Goal: Transaction & Acquisition: Obtain resource

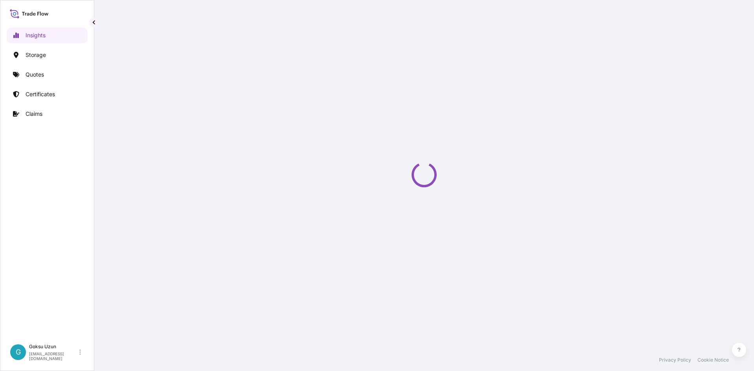
select select "2025"
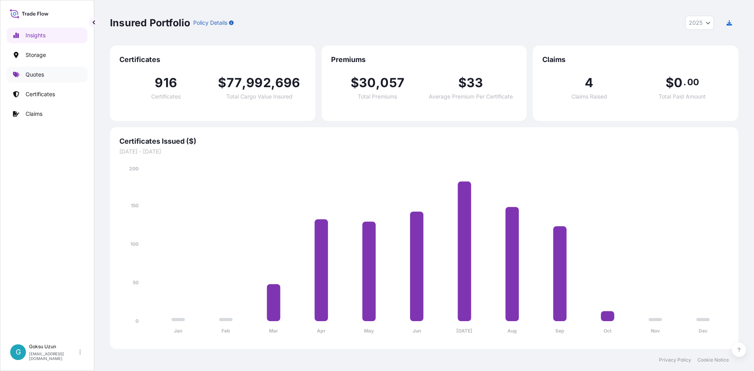
click at [31, 74] on p "Quotes" at bounding box center [35, 75] width 18 height 8
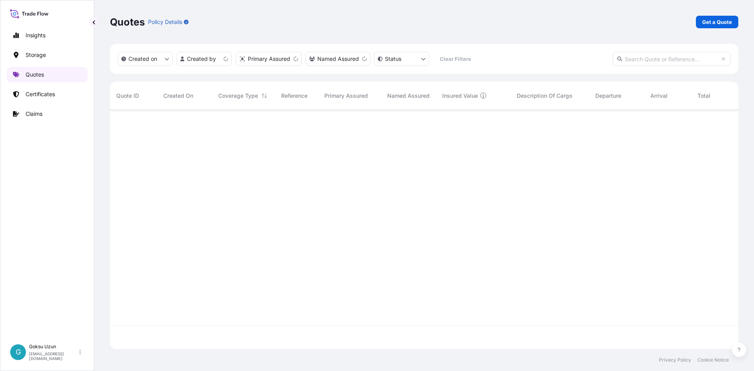
scroll to position [237, 622]
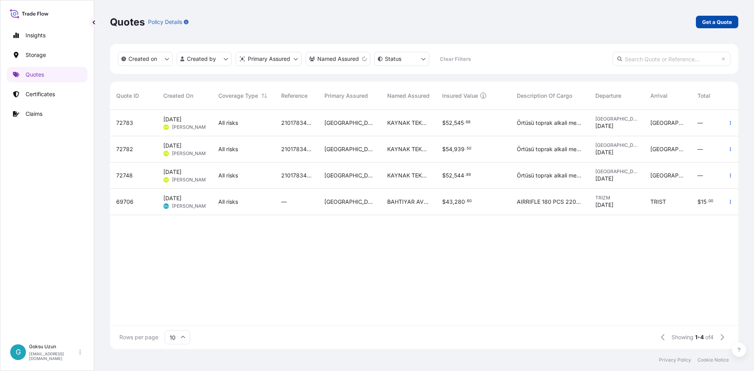
click at [716, 26] on p "Get a Quote" at bounding box center [717, 22] width 30 height 8
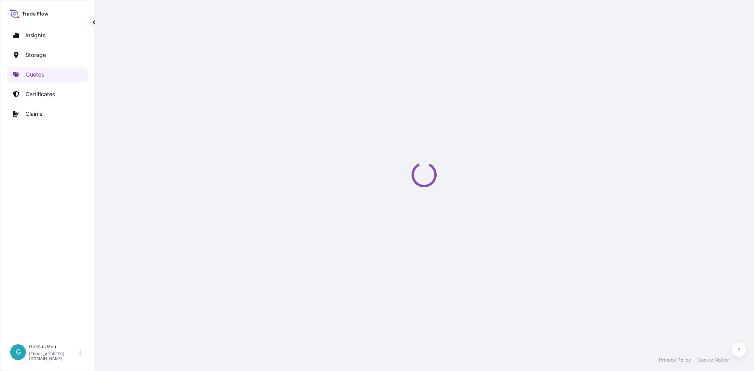
select select "Water"
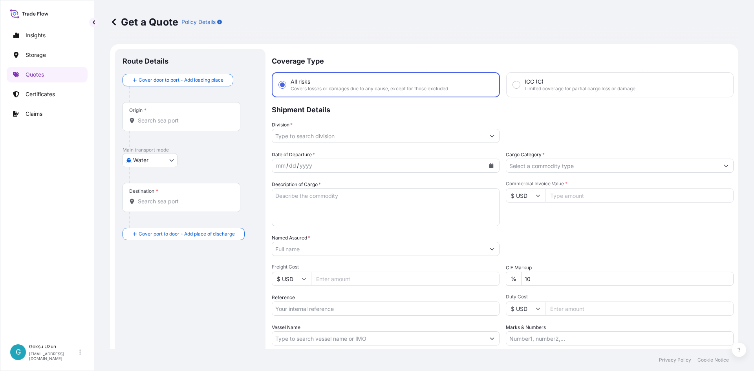
scroll to position [13, 0]
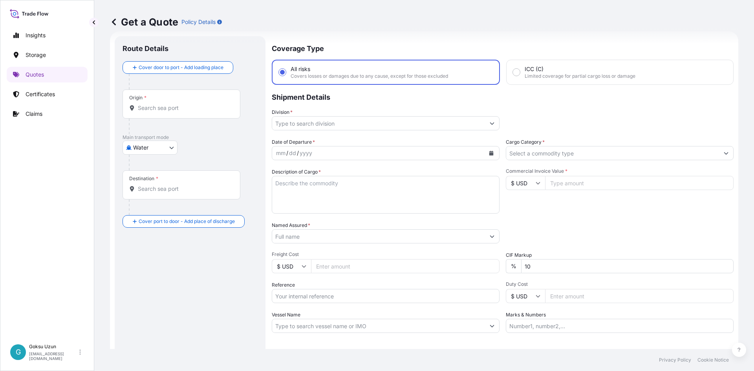
drag, startPoint x: 351, startPoint y: 122, endPoint x: 345, endPoint y: 127, distance: 7.8
click at [351, 122] on input "Division *" at bounding box center [378, 123] width 213 height 14
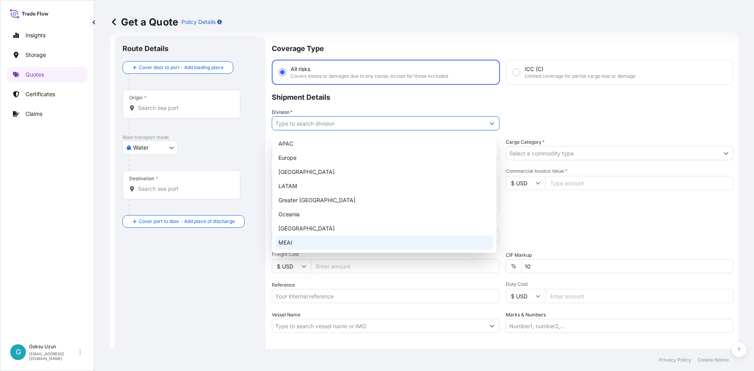
drag, startPoint x: 236, startPoint y: 256, endPoint x: 247, endPoint y: 256, distance: 10.2
click at [236, 256] on div "Route Details Cover door to port - Add loading place Place of loading Road / In…" at bounding box center [189, 214] width 135 height 340
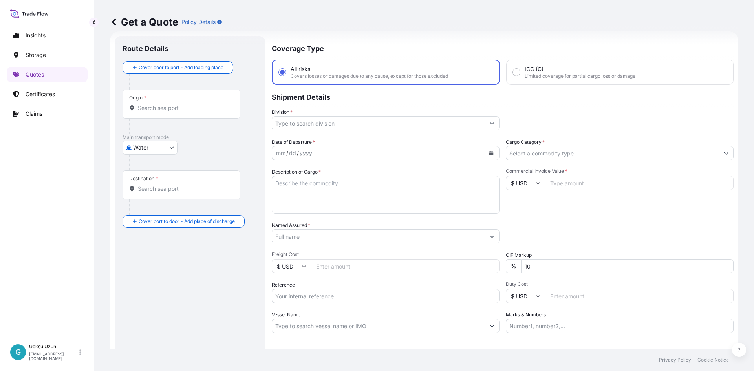
click at [296, 124] on input "Division *" at bounding box center [378, 123] width 213 height 14
click at [224, 269] on div "Route Details Cover door to port - Add loading place Place of loading Road / In…" at bounding box center [189, 214] width 135 height 340
click at [319, 151] on div "mm / dd / yyyy" at bounding box center [378, 153] width 213 height 14
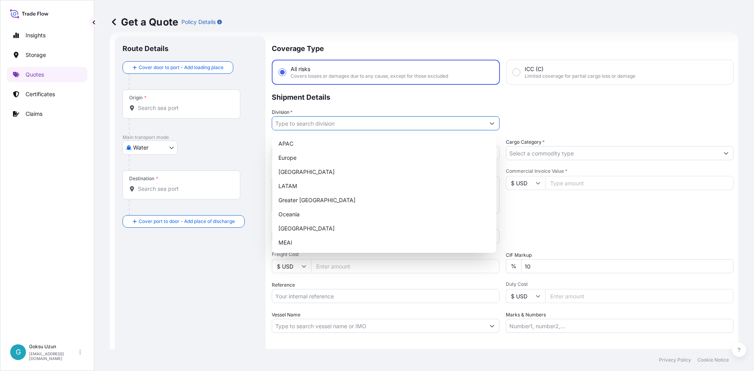
click at [321, 122] on input "Division *" at bounding box center [378, 123] width 213 height 14
click at [286, 242] on div "MEAI" at bounding box center [384, 243] width 218 height 14
click at [491, 154] on div "Europe" at bounding box center [384, 158] width 218 height 14
click at [290, 241] on div "MEAI" at bounding box center [384, 243] width 218 height 14
type input "MEAI"
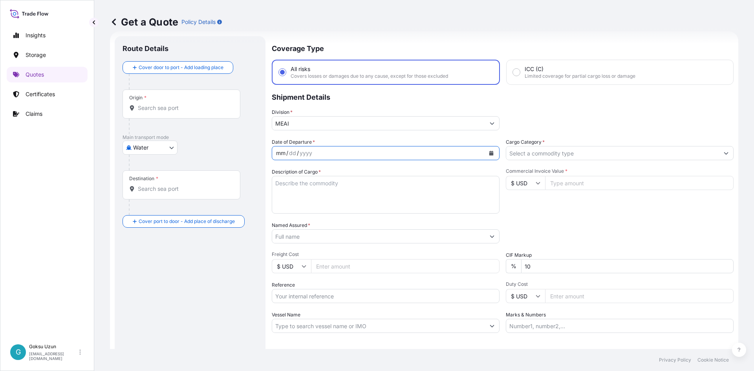
click at [349, 153] on div "mm / dd / yyyy" at bounding box center [378, 153] width 213 height 14
click at [281, 153] on div "mm" at bounding box center [280, 152] width 11 height 9
click at [556, 221] on div "Packing Category Type to search a container mode Please select a primary mode o…" at bounding box center [620, 232] width 228 height 22
click at [566, 150] on input "Cargo Category *" at bounding box center [612, 153] width 213 height 14
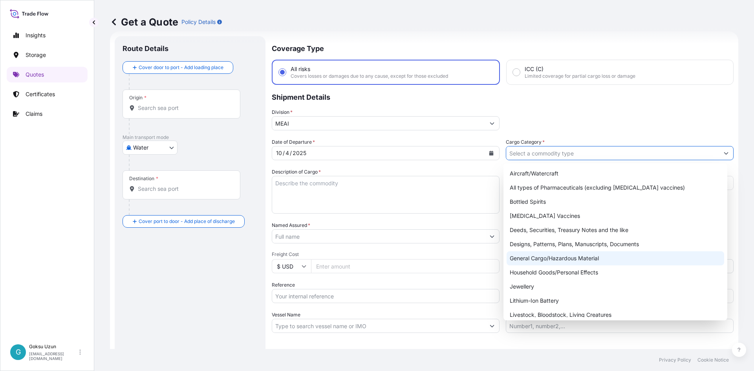
click at [544, 257] on div "General Cargo/Hazardous Material" at bounding box center [615, 258] width 218 height 14
type input "General Cargo/Hazardous Material"
click at [298, 190] on textarea "Description of Cargo *" at bounding box center [386, 195] width 228 height 38
paste textarea "HS CODE : 3915909400"
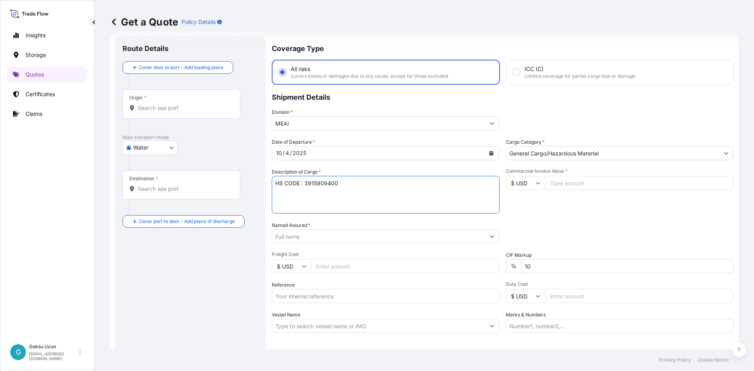
type textarea "HS CODE : 3915909400"
drag, startPoint x: 654, startPoint y: 212, endPoint x: 641, endPoint y: 191, distance: 24.2
click at [653, 212] on div "Commercial Invoice Value * $ USD" at bounding box center [620, 191] width 228 height 46
click at [520, 184] on input "$ USD" at bounding box center [525, 183] width 39 height 14
drag, startPoint x: 522, startPoint y: 205, endPoint x: 579, endPoint y: 192, distance: 58.0
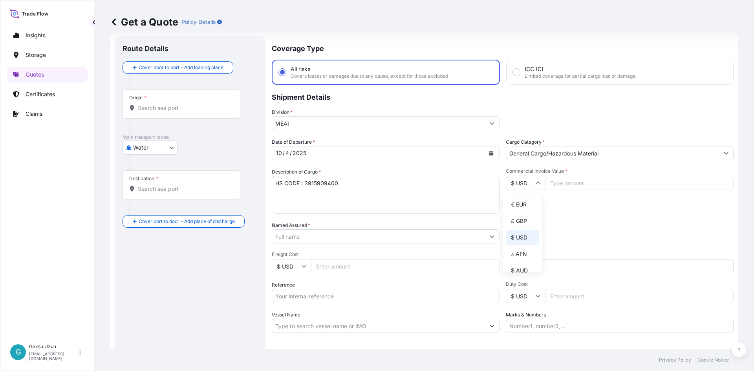
click at [522, 204] on div "€ EUR" at bounding box center [522, 204] width 33 height 15
type input "€ EUR"
click at [585, 181] on input "Commercial Invoice Value *" at bounding box center [639, 183] width 188 height 14
type input "22000"
click at [559, 240] on div "Packing Category Type to search a container mode Please select a primary mode o…" at bounding box center [620, 232] width 228 height 22
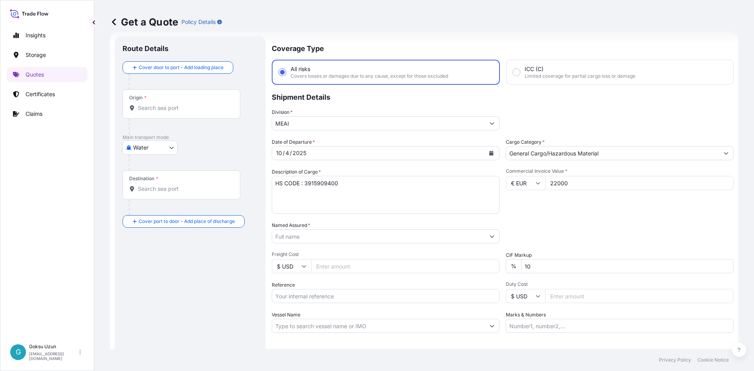
click at [536, 262] on input "10" at bounding box center [627, 266] width 212 height 14
type input "1"
type input "0"
click at [551, 233] on div "Packing Category Type to search a container mode Please select a primary mode o…" at bounding box center [620, 232] width 228 height 22
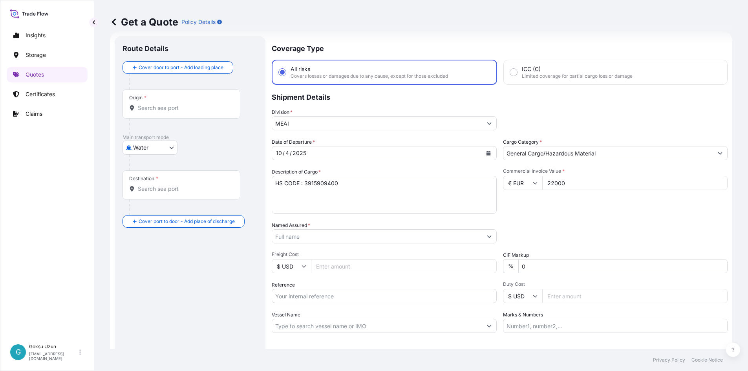
click at [310, 234] on input "Named Assured *" at bounding box center [377, 236] width 210 height 14
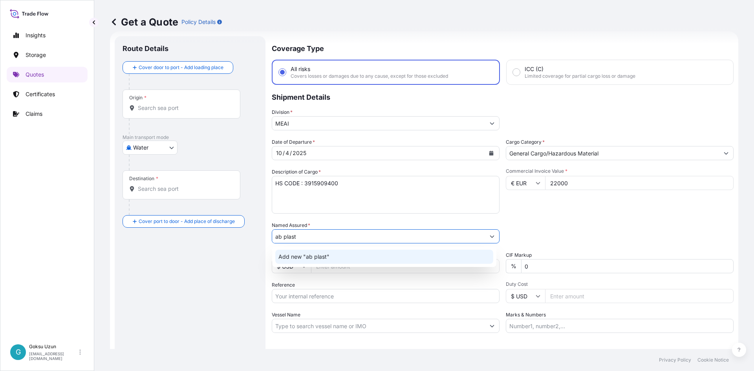
click at [287, 255] on span "Add new "ab plast"" at bounding box center [303, 257] width 51 height 8
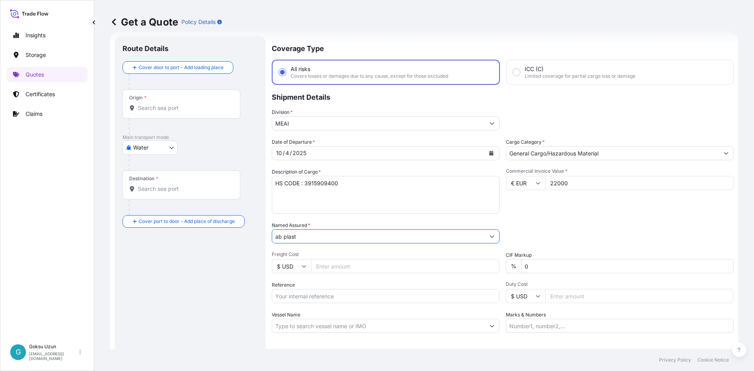
drag, startPoint x: 278, startPoint y: 235, endPoint x: 287, endPoint y: 238, distance: 9.7
click at [278, 235] on input "ab plast" at bounding box center [378, 236] width 213 height 14
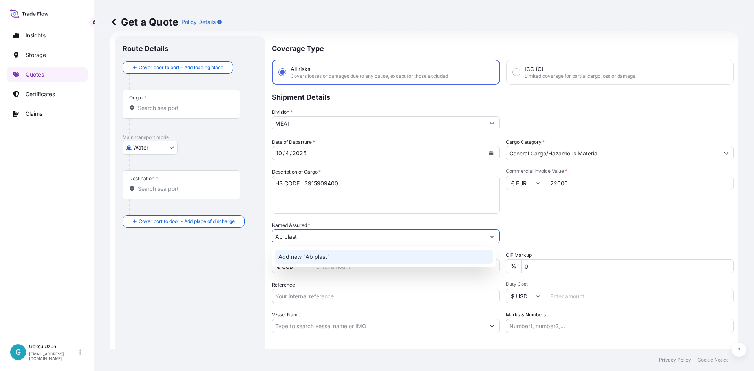
click at [337, 234] on input "Ab plast" at bounding box center [378, 236] width 213 height 14
type input "AB PLAST"
click at [564, 232] on div "Packing Category Type to search a container mode Please select a primary mode o…" at bounding box center [620, 232] width 228 height 22
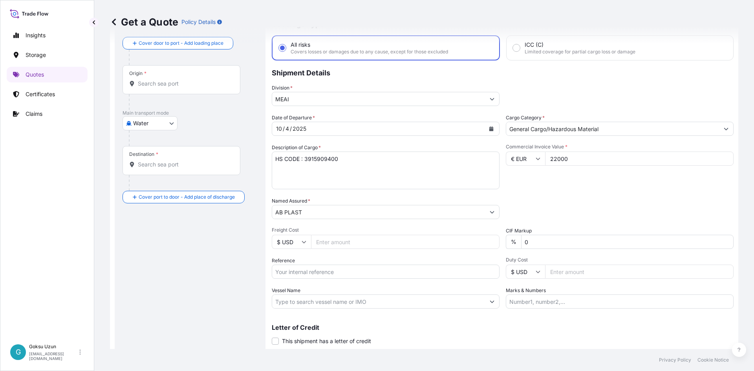
scroll to position [60, 0]
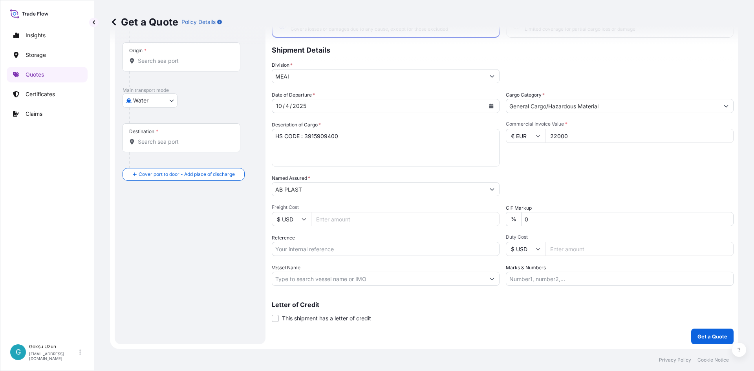
click at [314, 253] on input "Reference" at bounding box center [386, 249] width 228 height 14
paste input "YMJAU582001715"
type input "YMJAU582001715"
click at [316, 279] on input "Vessel Name" at bounding box center [378, 279] width 213 height 14
paste input "HMM PERIDOT"
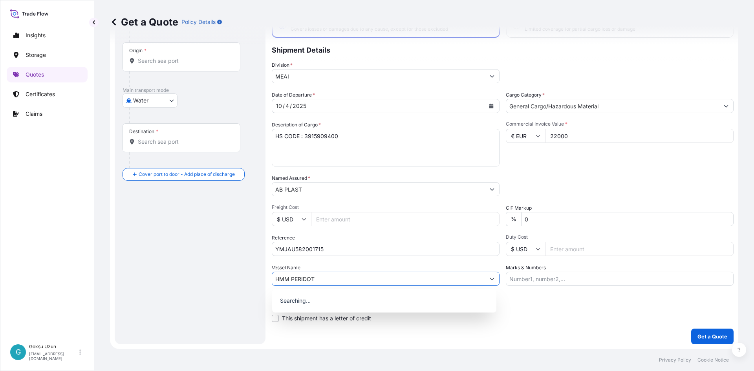
type input "HMM PERIDOT"
click at [522, 311] on div "Letter of Credit This shipment has a letter of credit Letter of credit * Letter…" at bounding box center [503, 311] width 462 height 21
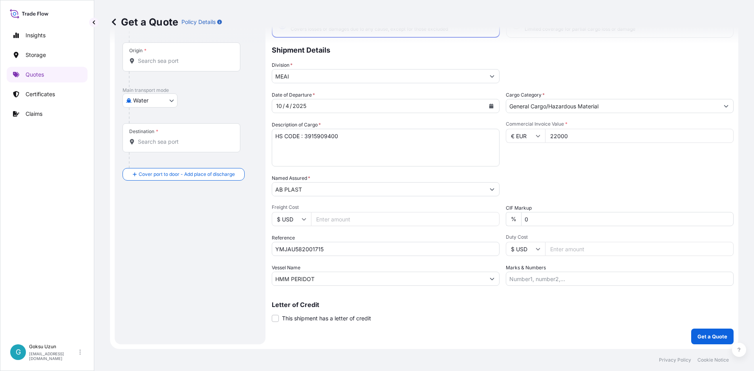
click at [524, 281] on input "Marks & Numbers" at bounding box center [620, 279] width 228 height 14
paste input "TCNU4231641"
type input "TCNU4231641"
click at [718, 336] on p "Get a Quote" at bounding box center [712, 336] width 30 height 8
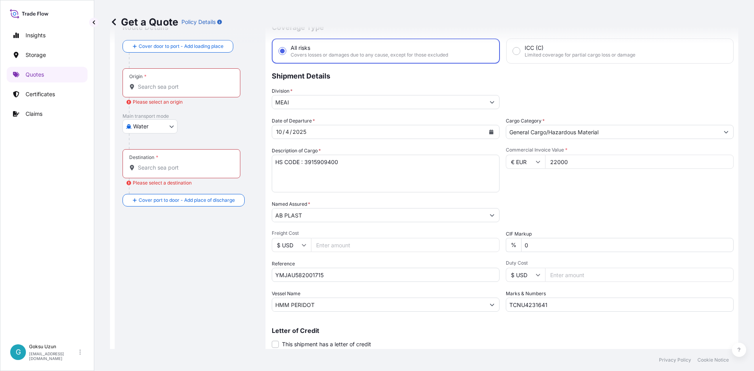
scroll to position [0, 0]
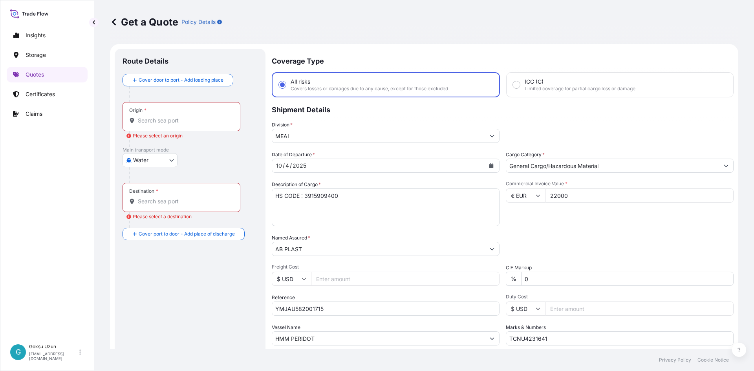
click at [164, 111] on div "Origin *" at bounding box center [181, 116] width 118 height 29
click at [164, 117] on input "Origin * Please select an origin" at bounding box center [184, 121] width 93 height 8
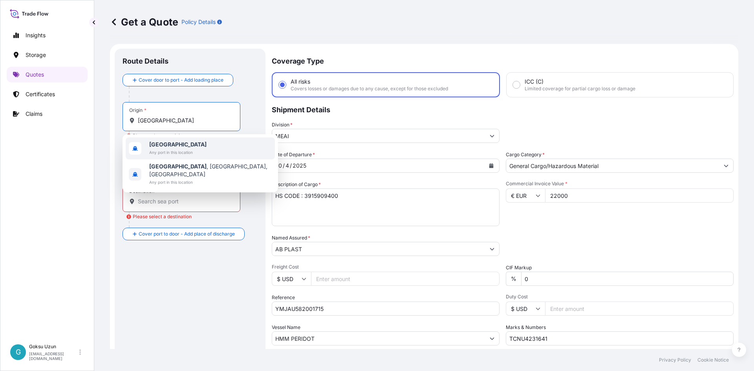
click at [169, 152] on span "Any port in this location" at bounding box center [177, 152] width 57 height 8
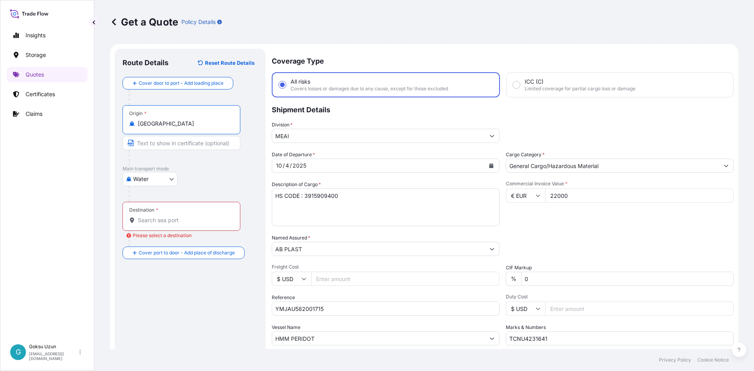
type input "Morocco"
click at [166, 216] on div "Destination *" at bounding box center [182, 216] width 121 height 29
click at [166, 216] on input "Destination * Please select a destination" at bounding box center [185, 220] width 95 height 8
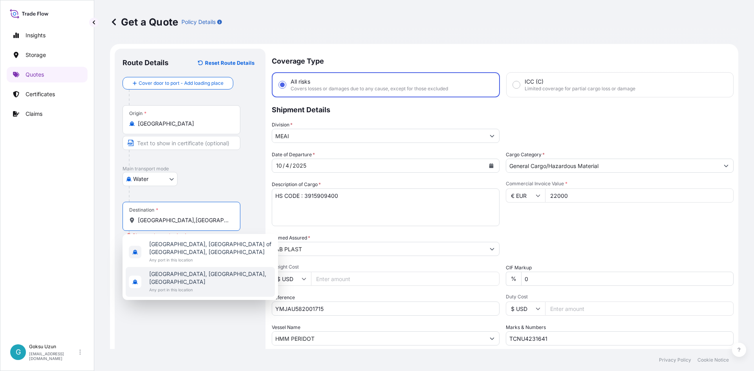
click at [169, 303] on div "Route Details Reset Route Details Cover door to port - Add loading place Place …" at bounding box center [189, 227] width 135 height 340
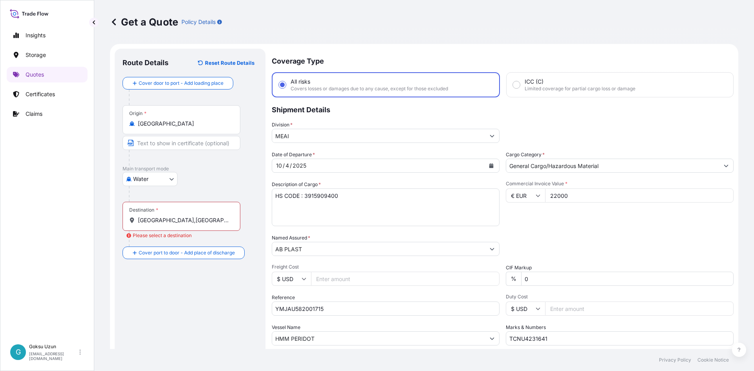
click at [175, 222] on input "Italy,Genoa" at bounding box center [184, 220] width 93 height 8
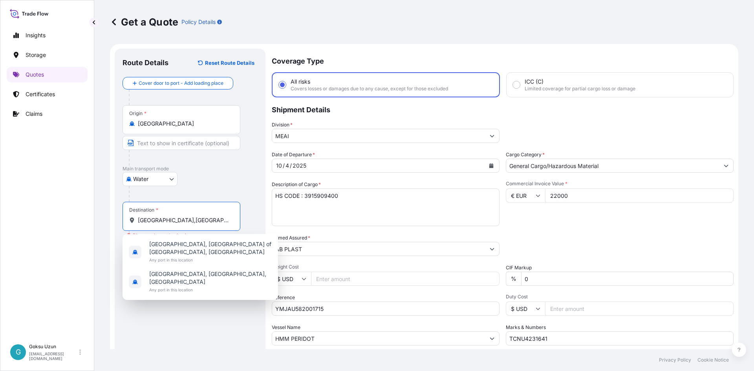
click at [149, 221] on input "Italy,Genoa" at bounding box center [184, 220] width 93 height 8
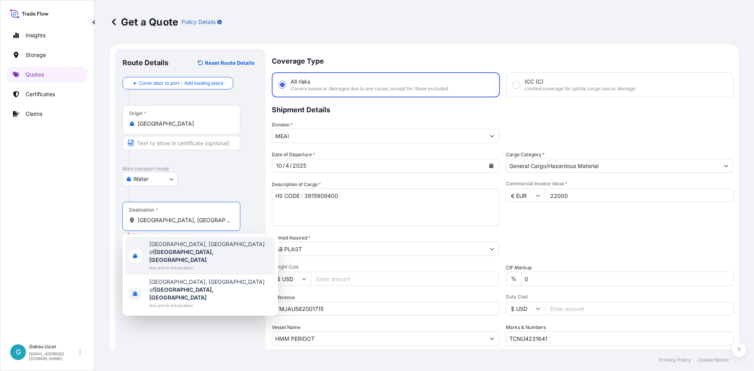
click at [174, 264] on span "Any port in this location" at bounding box center [210, 268] width 122 height 8
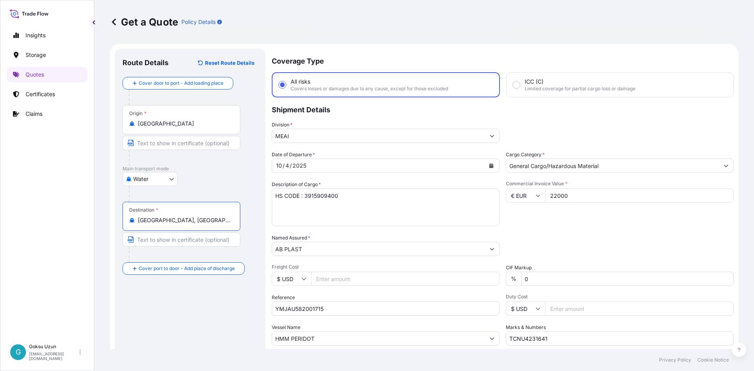
drag, startPoint x: 159, startPoint y: 219, endPoint x: 214, endPoint y: 222, distance: 55.5
click at [212, 221] on input "Genoa, Metropolitan City of Genoa, Italy" at bounding box center [184, 220] width 93 height 8
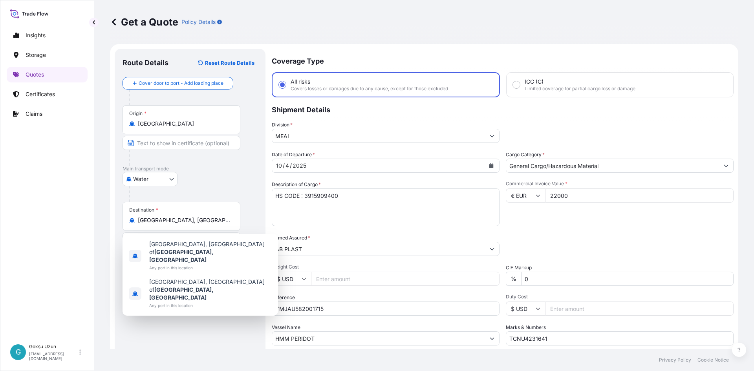
click at [161, 285] on div "Route Details Reset Route Details Cover door to port - Add loading place Place …" at bounding box center [189, 227] width 135 height 340
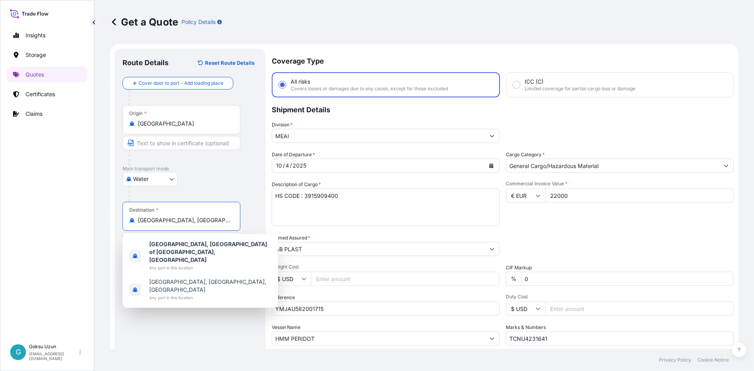
scroll to position [0, 11]
drag, startPoint x: 157, startPoint y: 221, endPoint x: 217, endPoint y: 222, distance: 60.8
click at [217, 222] on input "Genoa, Metropolitan City of Genoa, Italy" at bounding box center [184, 220] width 93 height 8
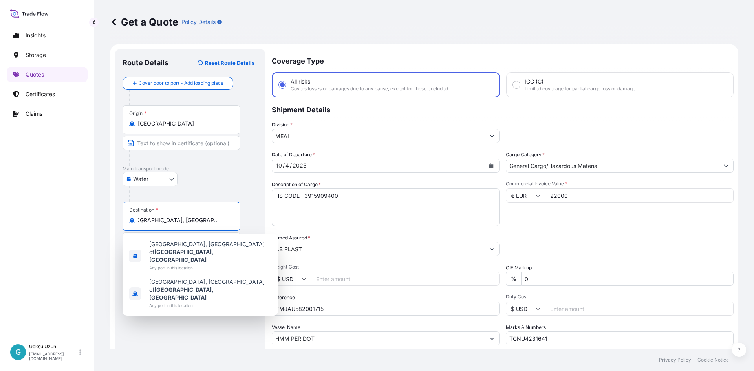
scroll to position [0, 0]
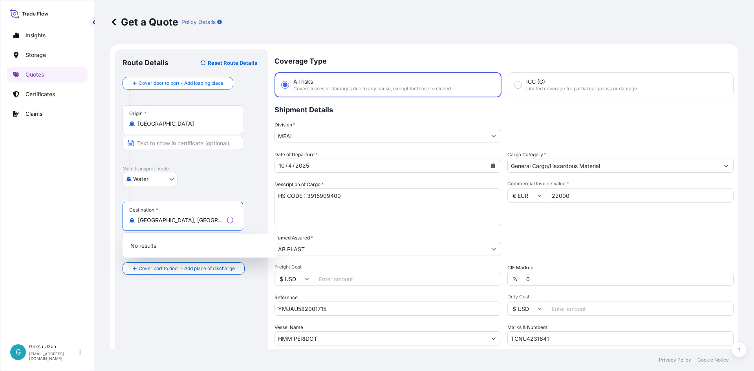
click at [192, 324] on div "Route Details Reset Route Details Cover door to port - Add loading place Place …" at bounding box center [191, 227] width 138 height 340
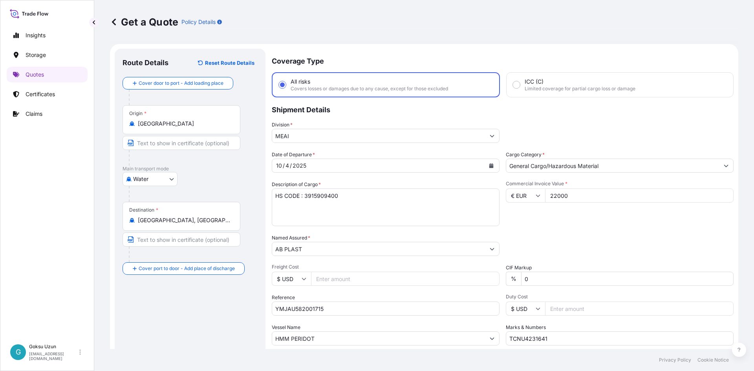
click at [226, 220] on input "Genoa, Metropolitan City of Genoa, Italy" at bounding box center [184, 220] width 93 height 8
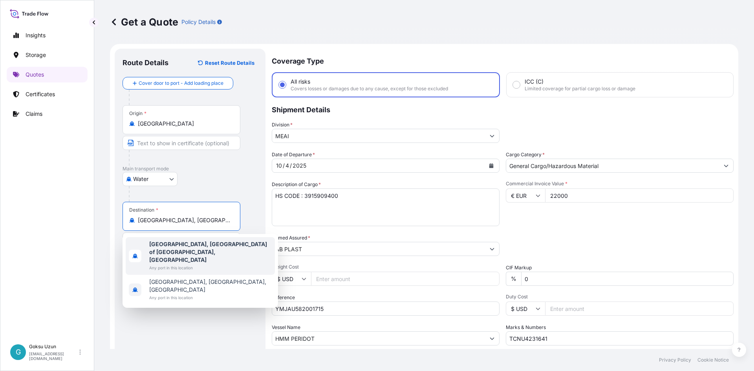
drag, startPoint x: 153, startPoint y: 221, endPoint x: 98, endPoint y: 221, distance: 55.7
click at [99, 221] on div "Get a Quote Policy Details Route Details Reset Route Details Cover door to port…" at bounding box center [423, 174] width 659 height 349
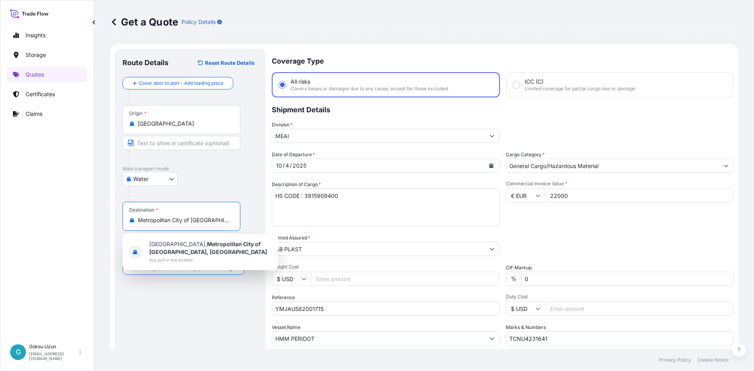
drag, startPoint x: 212, startPoint y: 223, endPoint x: 109, endPoint y: 221, distance: 102.5
click at [109, 221] on div "Get a Quote Policy Details Route Details Reset Route Details Cover door to port…" at bounding box center [423, 174] width 659 height 349
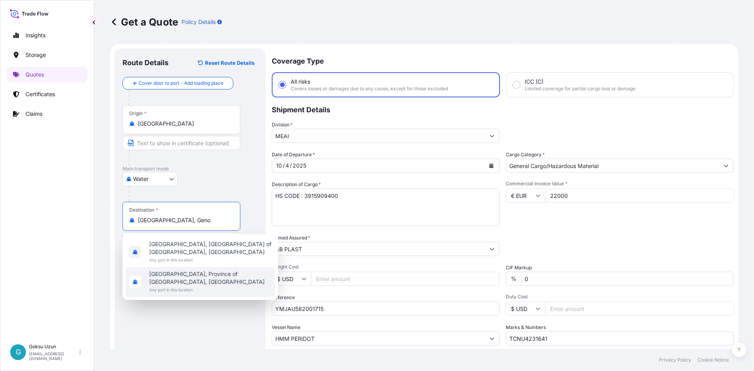
click at [217, 286] on span "Any port in this location" at bounding box center [210, 290] width 122 height 8
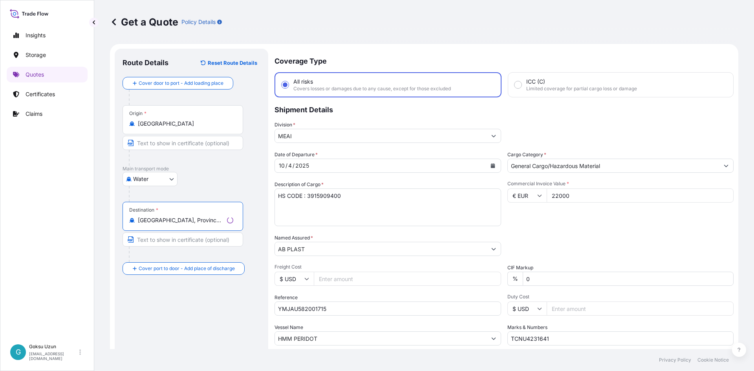
drag, startPoint x: 216, startPoint y: 331, endPoint x: 197, endPoint y: 301, distance: 36.0
click at [216, 329] on div "Route Details Reset Route Details Cover door to port - Add loading place Place …" at bounding box center [191, 227] width 138 height 340
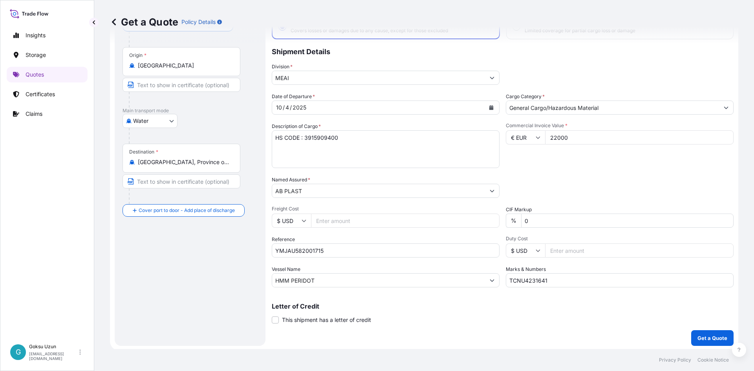
scroll to position [60, 0]
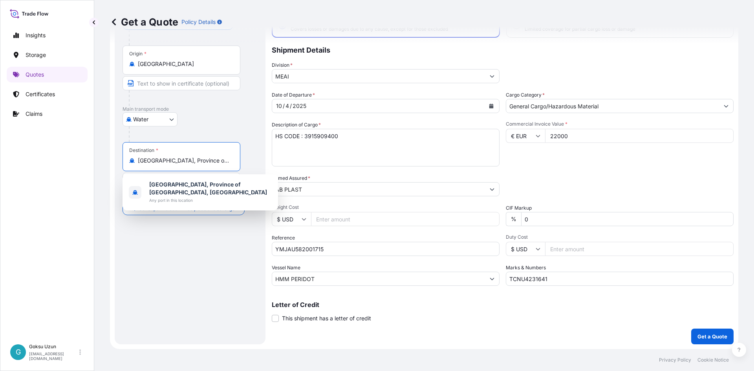
drag, startPoint x: 139, startPoint y: 161, endPoint x: 210, endPoint y: 157, distance: 70.8
click at [210, 157] on input "Genola, Province of Cuneo, Italy" at bounding box center [184, 161] width 93 height 8
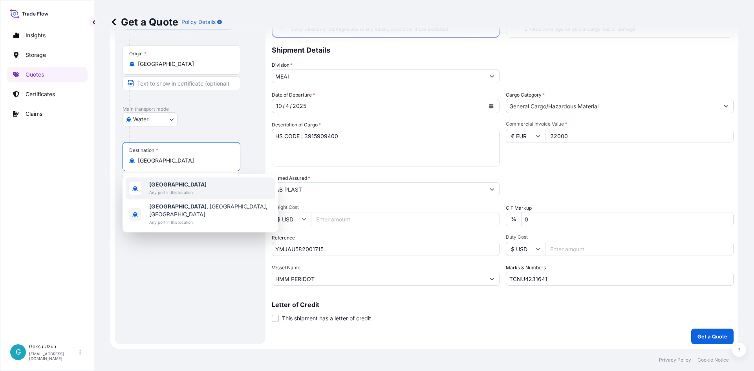
click at [150, 185] on b "Italy" at bounding box center [177, 184] width 57 height 7
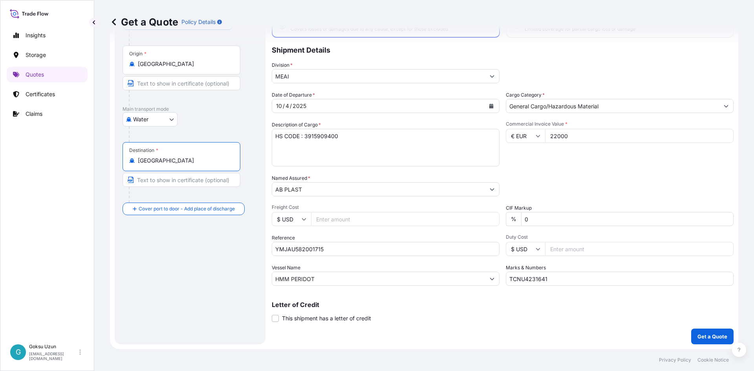
type input "Italy"
click at [209, 313] on div "Route Details Reset Route Details Cover door to port - Add loading place Place …" at bounding box center [189, 167] width 135 height 340
click at [705, 340] on p "Get a Quote" at bounding box center [712, 336] width 30 height 8
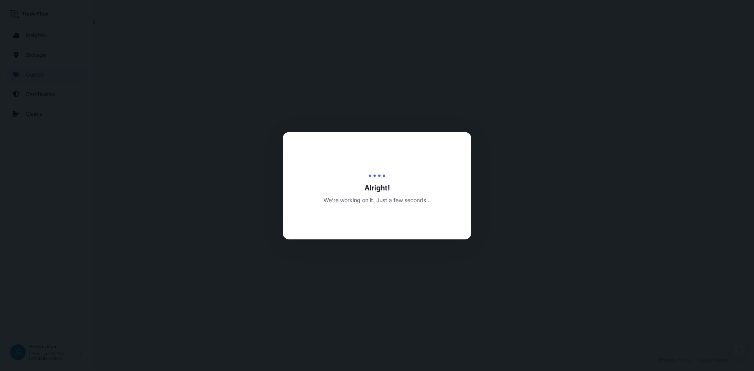
select select "Water"
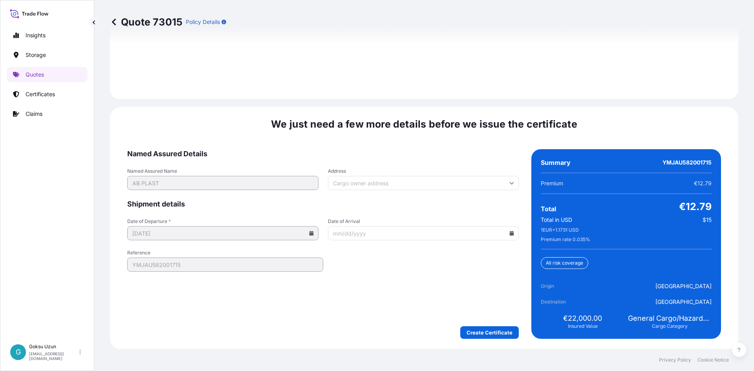
scroll to position [1150, 0]
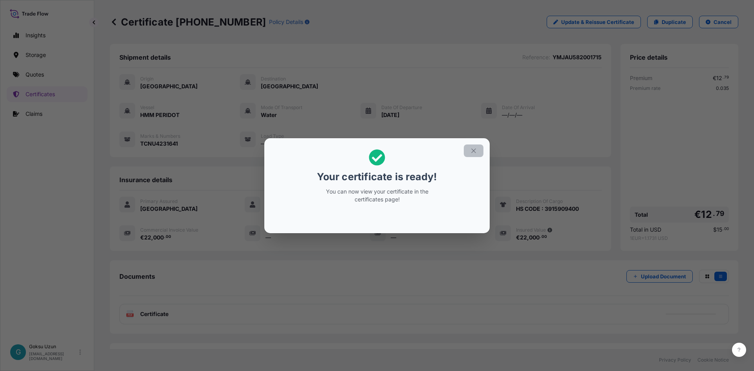
click at [473, 148] on icon "button" at bounding box center [473, 150] width 7 height 7
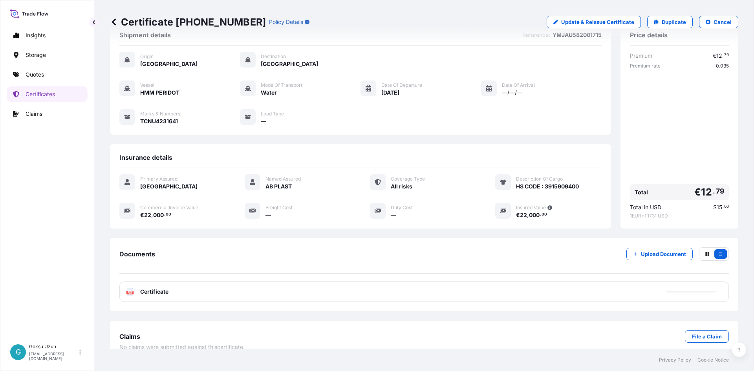
scroll to position [34, 0]
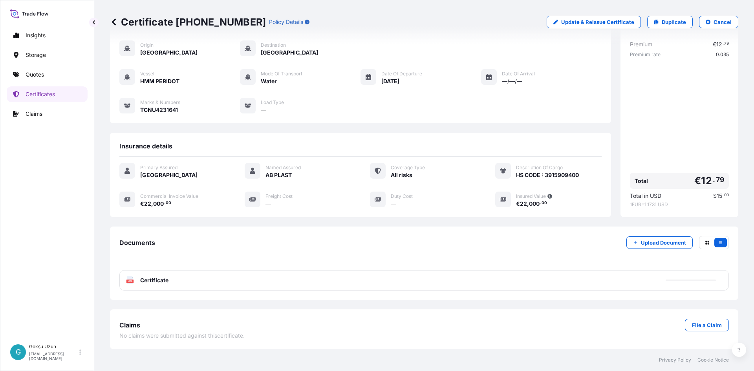
click at [316, 279] on div "PDF Certificate" at bounding box center [423, 280] width 609 height 20
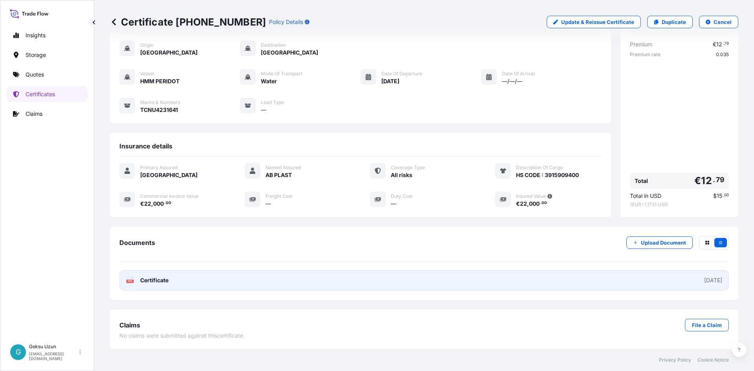
click at [658, 283] on link "PDF Certificate 2025-10-02" at bounding box center [423, 280] width 609 height 20
